Goal: Information Seeking & Learning: Check status

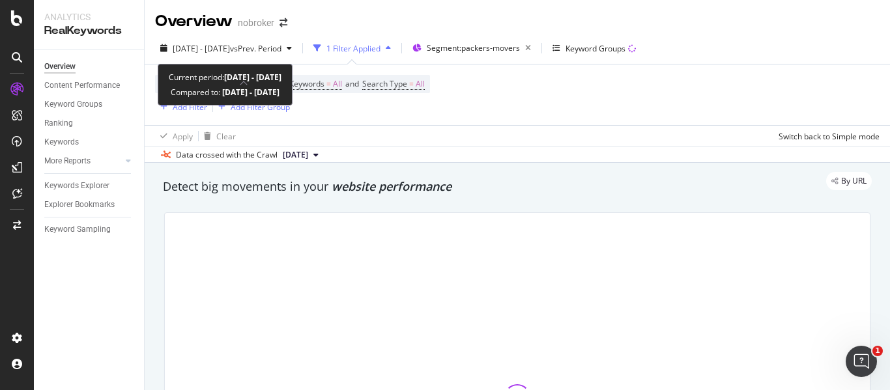
click at [282, 47] on span "vs Prev. Period" at bounding box center [255, 48] width 51 height 11
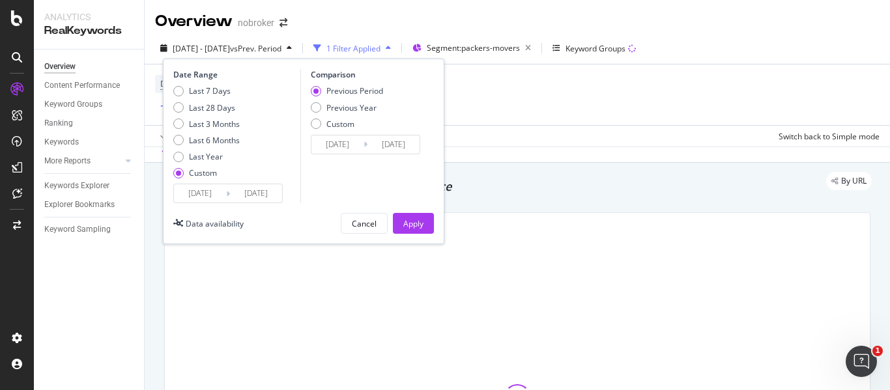
click at [270, 199] on input "[DATE]" at bounding box center [256, 193] width 52 height 18
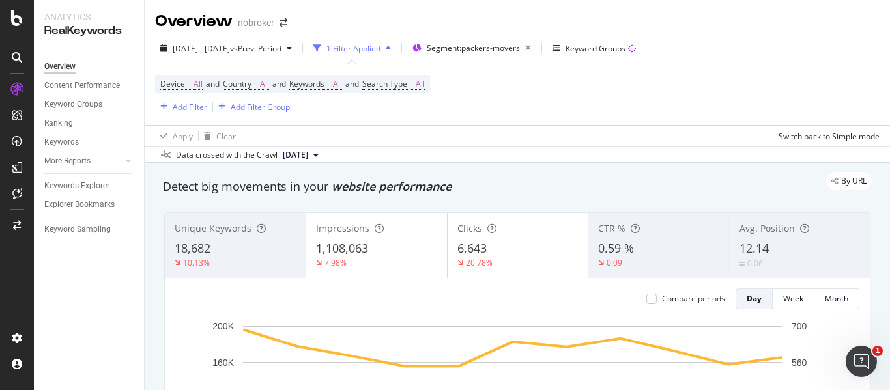
click at [616, 117] on div "Device = All and Country = All and Keywords = All and Search Type = All Add Fil…" at bounding box center [517, 95] width 725 height 61
